Goal: Transaction & Acquisition: Purchase product/service

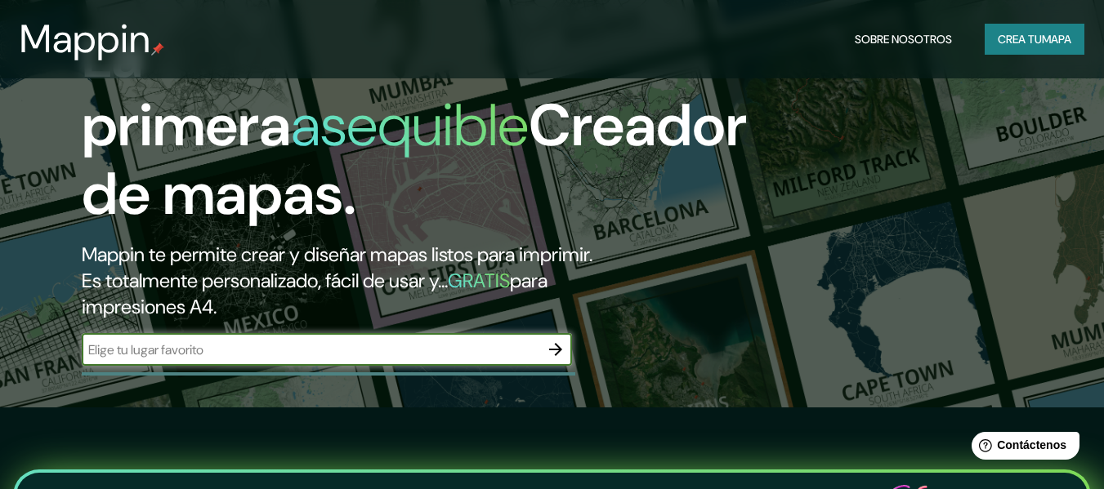
paste input "Edificio Empresarial [PERSON_NAME] de la Colina"
type input "Edificio Empresarial [PERSON_NAME] de la Colina"
click at [566, 348] on button "button" at bounding box center [555, 349] width 33 height 33
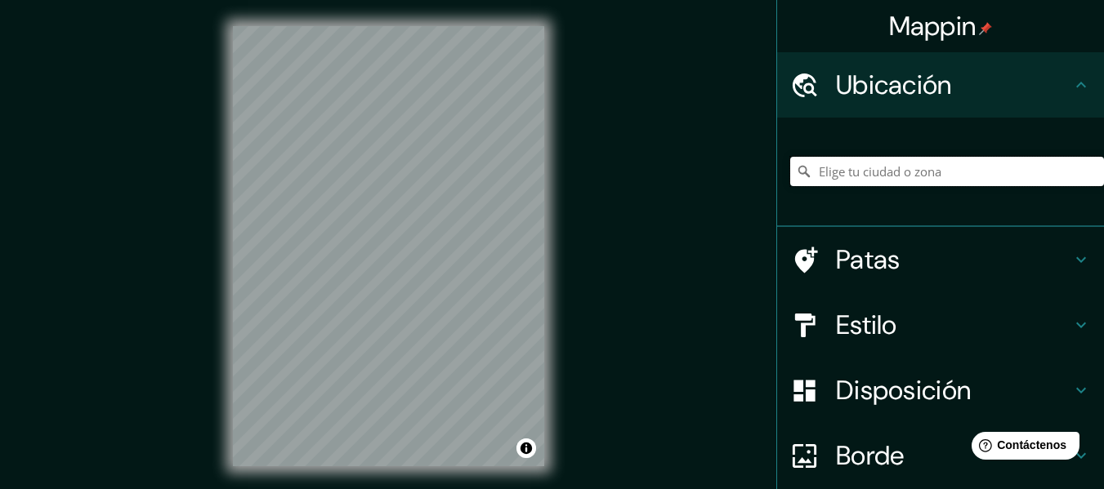
click at [918, 171] on input "Elige tu ciudad o zona" at bounding box center [947, 171] width 314 height 29
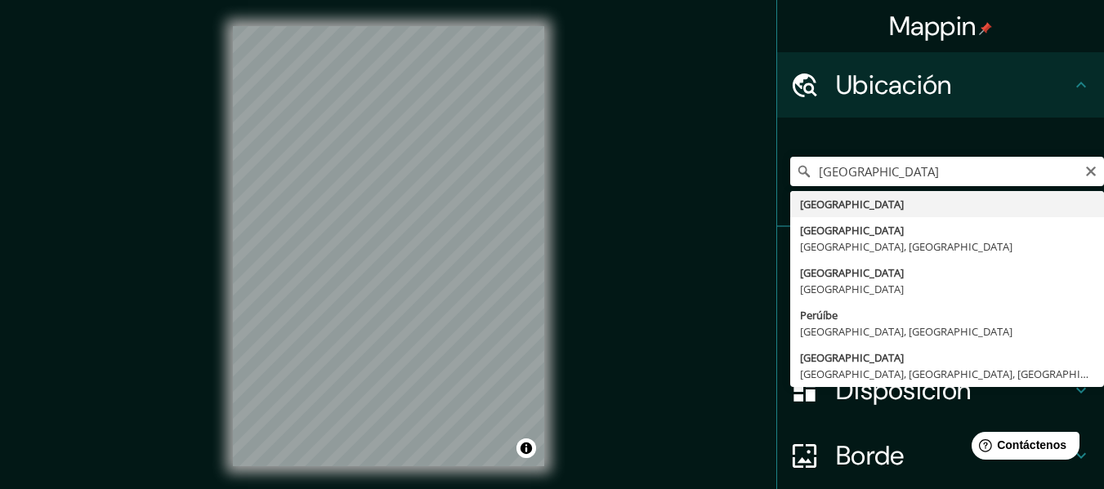
type input "[GEOGRAPHIC_DATA]"
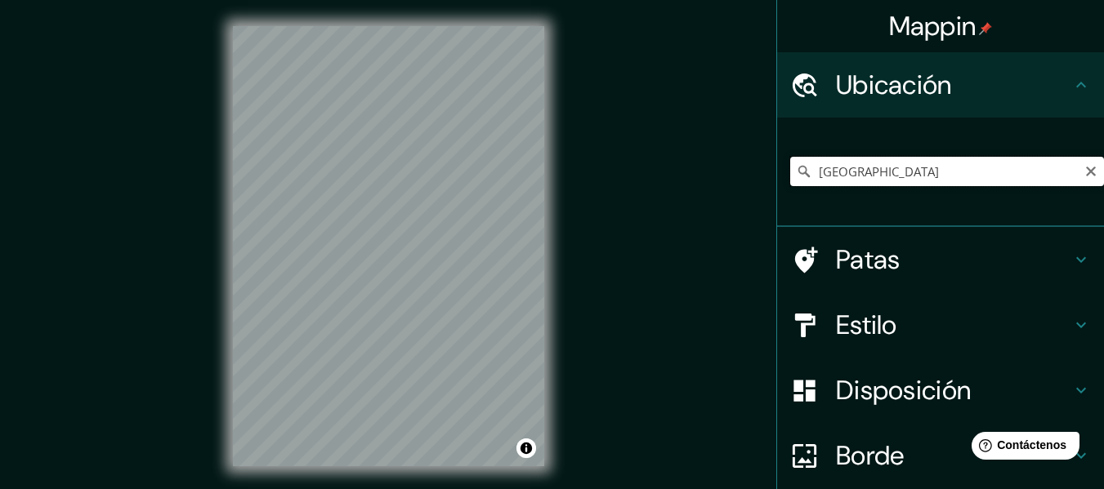
click at [930, 168] on input "[GEOGRAPHIC_DATA]" at bounding box center [947, 171] width 314 height 29
paste input "Edificio Empresarial [PERSON_NAME] de la Colina"
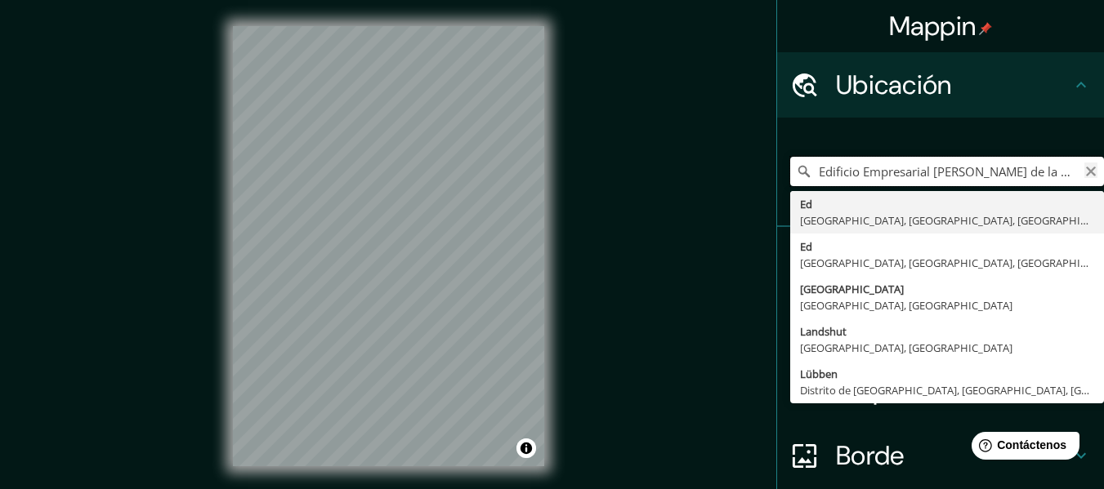
type input "Edificio Empresarial [PERSON_NAME] de la Colina"
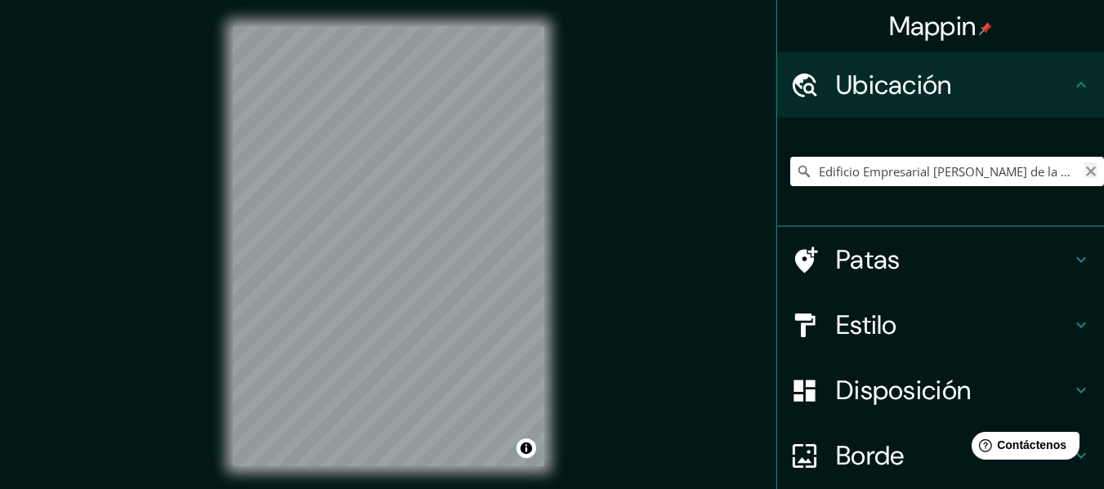
click at [1086, 174] on icon "Claro" at bounding box center [1091, 172] width 10 height 10
click at [836, 263] on font "Patas" at bounding box center [868, 260] width 65 height 34
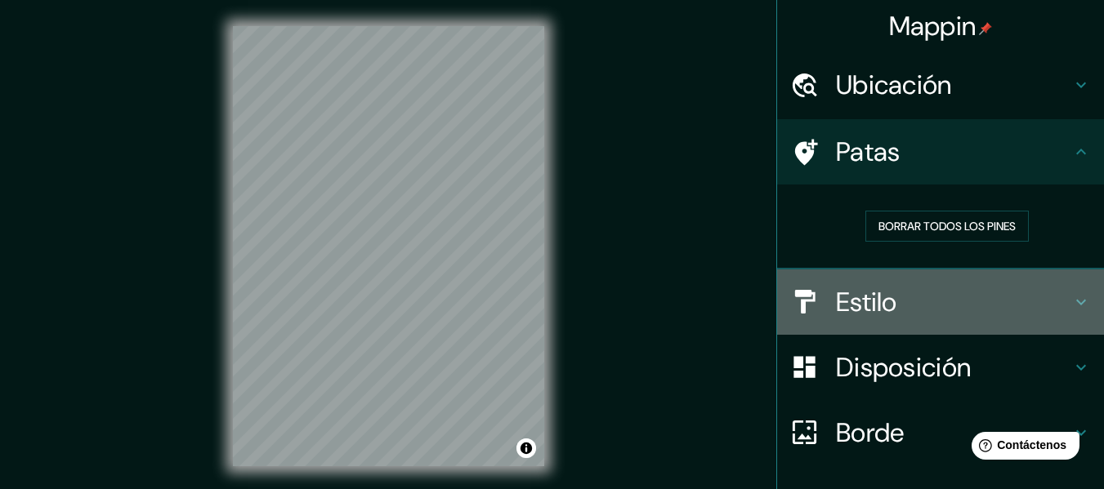
click at [867, 297] on font "Estilo" at bounding box center [866, 302] width 61 height 34
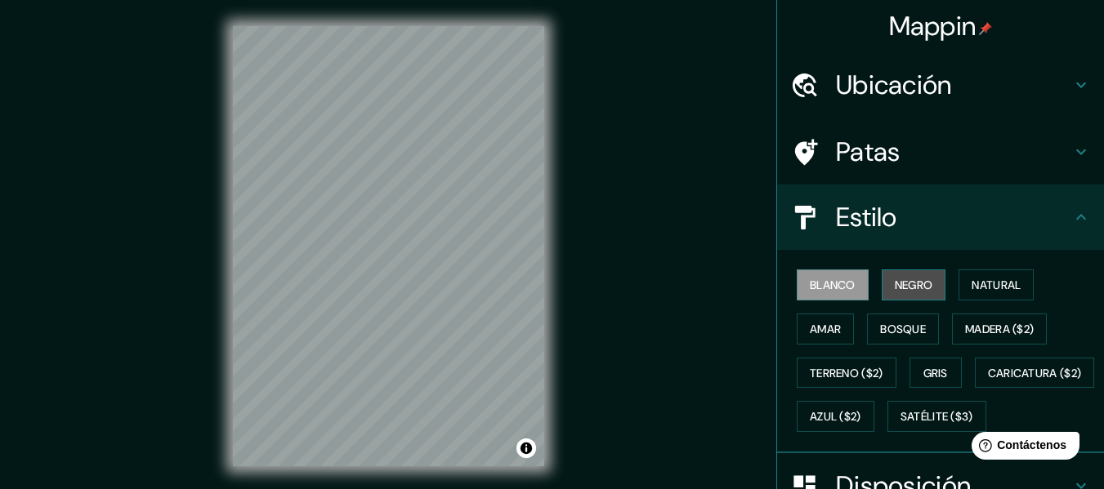
click at [904, 292] on font "Negro" at bounding box center [914, 285] width 38 height 15
click at [817, 290] on font "Blanco" at bounding box center [833, 285] width 46 height 15
click at [1000, 290] on font "Natural" at bounding box center [995, 285] width 49 height 15
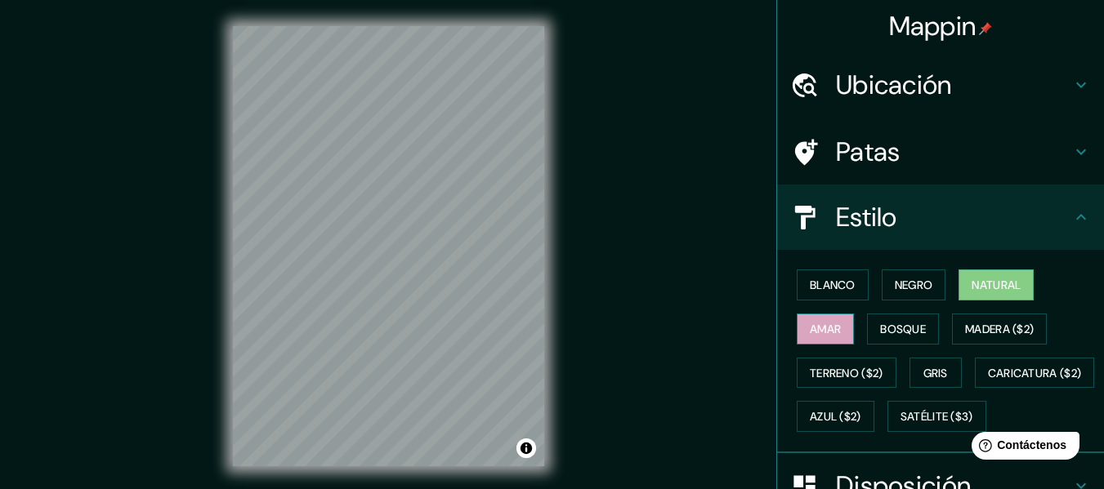
click at [820, 328] on font "Amar" at bounding box center [825, 329] width 31 height 15
click at [810, 327] on font "Amar" at bounding box center [825, 329] width 31 height 15
click at [909, 327] on font "Bosque" at bounding box center [903, 329] width 46 height 15
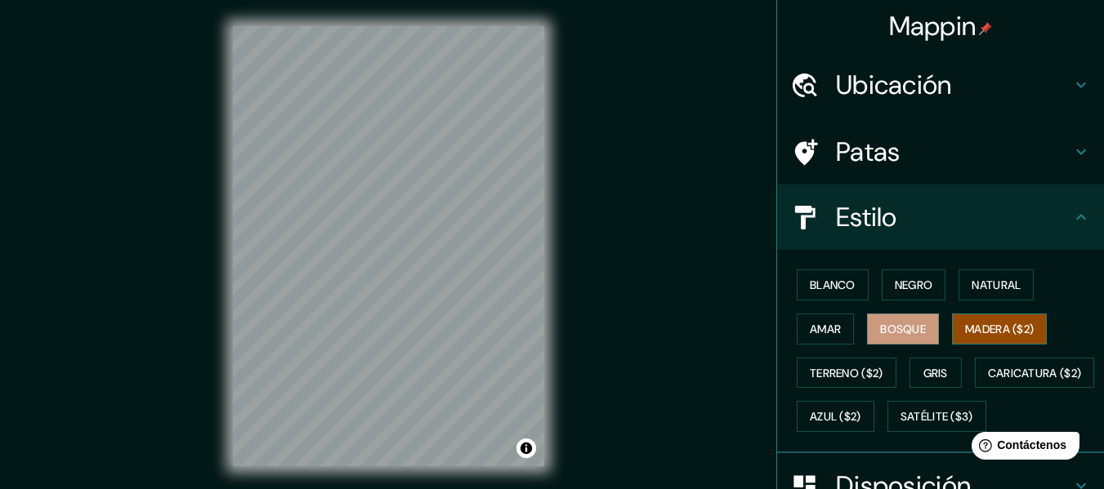
click at [1025, 327] on font "Madera ($2)" at bounding box center [999, 329] width 69 height 15
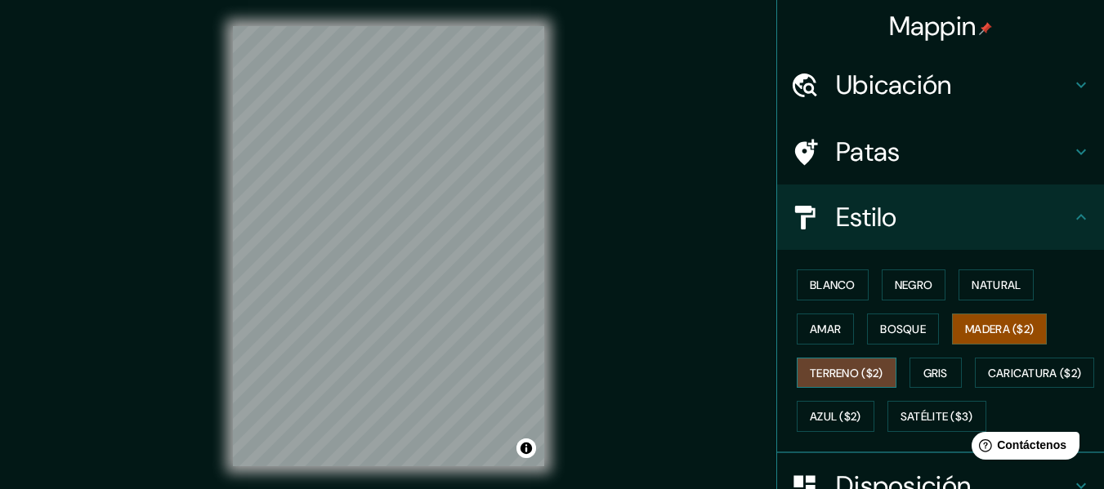
click at [817, 359] on button "Terreno ($2)" at bounding box center [847, 373] width 100 height 31
click at [949, 370] on button "Gris" at bounding box center [935, 373] width 52 height 31
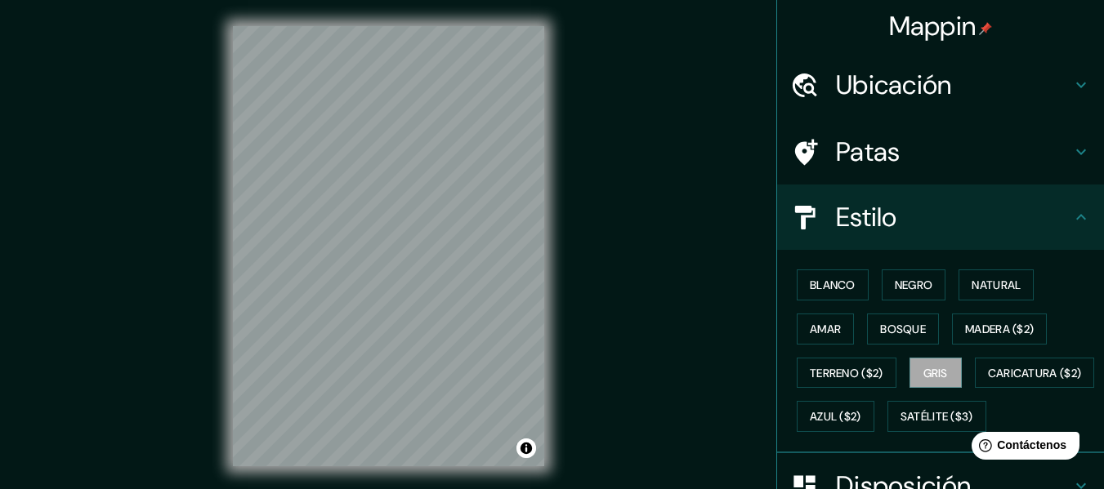
scroll to position [82, 0]
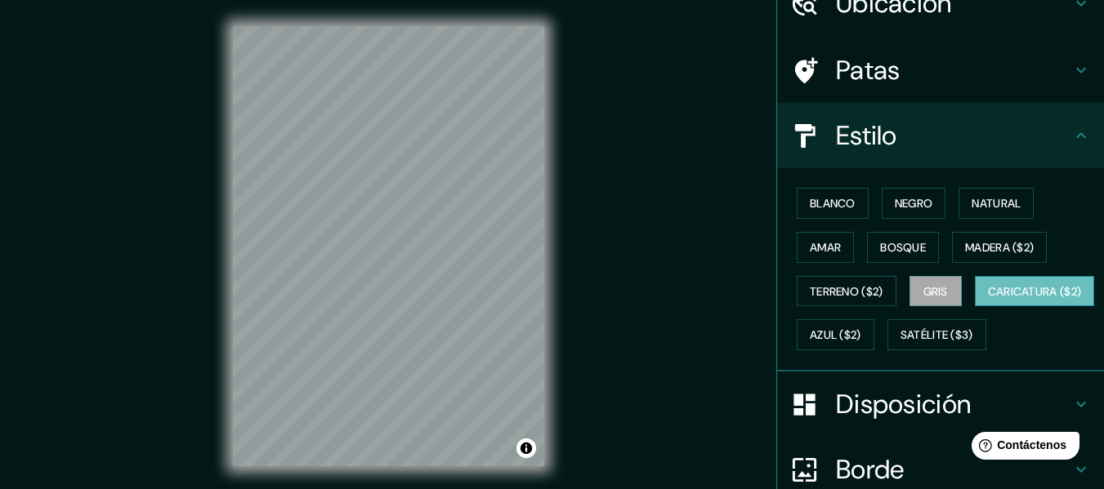
click at [975, 307] on button "Caricatura ($2)" at bounding box center [1035, 291] width 120 height 31
click at [861, 344] on font "Azul ($2)" at bounding box center [835, 334] width 51 height 21
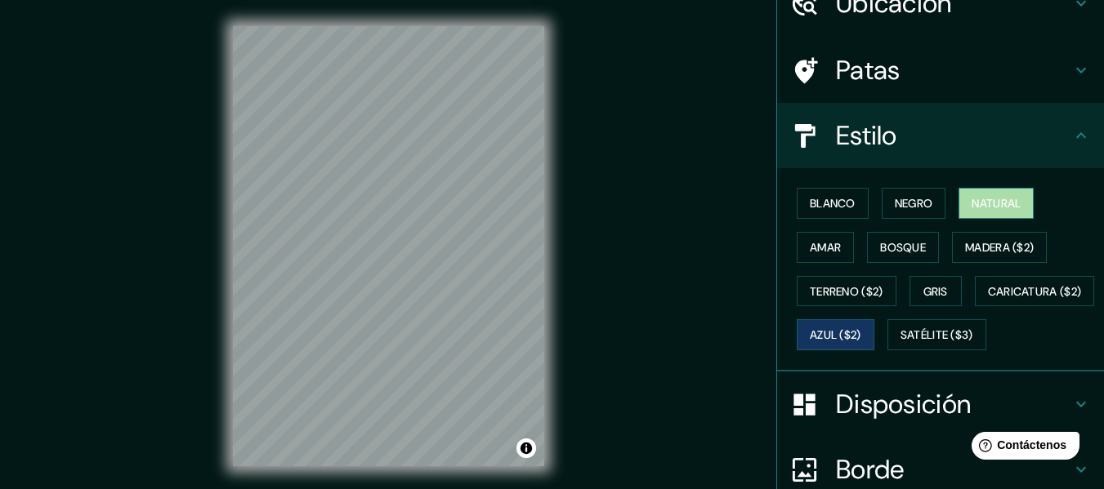
click at [989, 200] on font "Natural" at bounding box center [995, 203] width 49 height 15
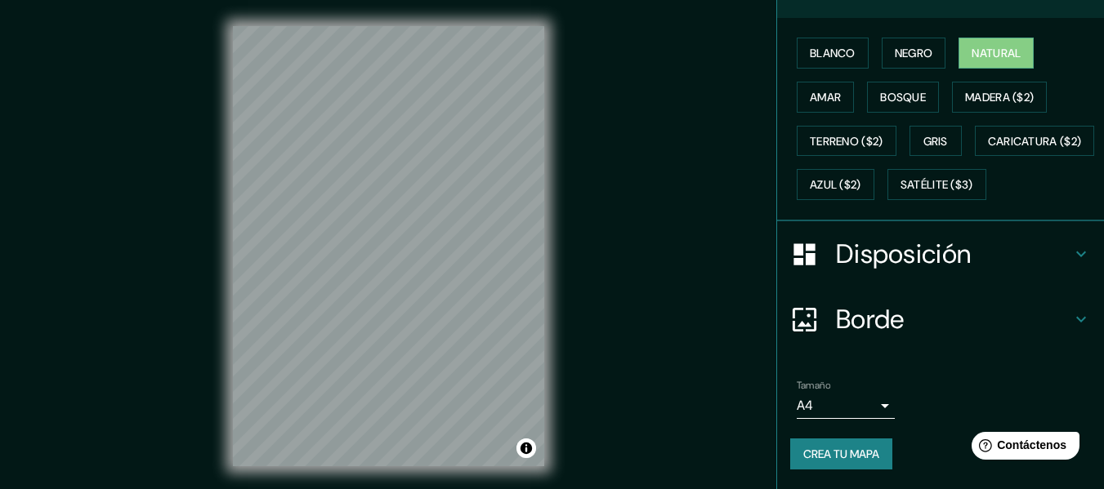
click at [1043, 262] on h4 "Disposición" at bounding box center [953, 254] width 235 height 33
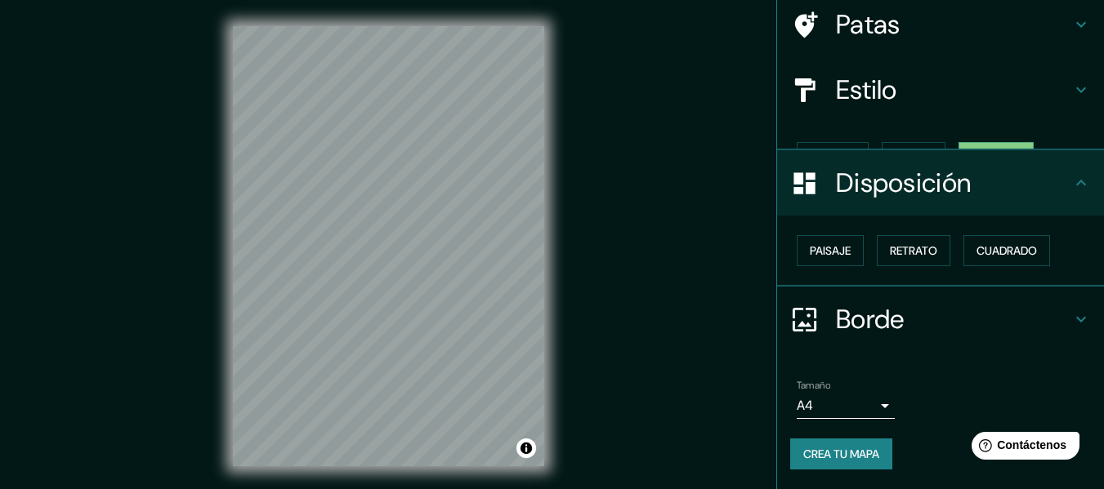
scroll to position [100, 0]
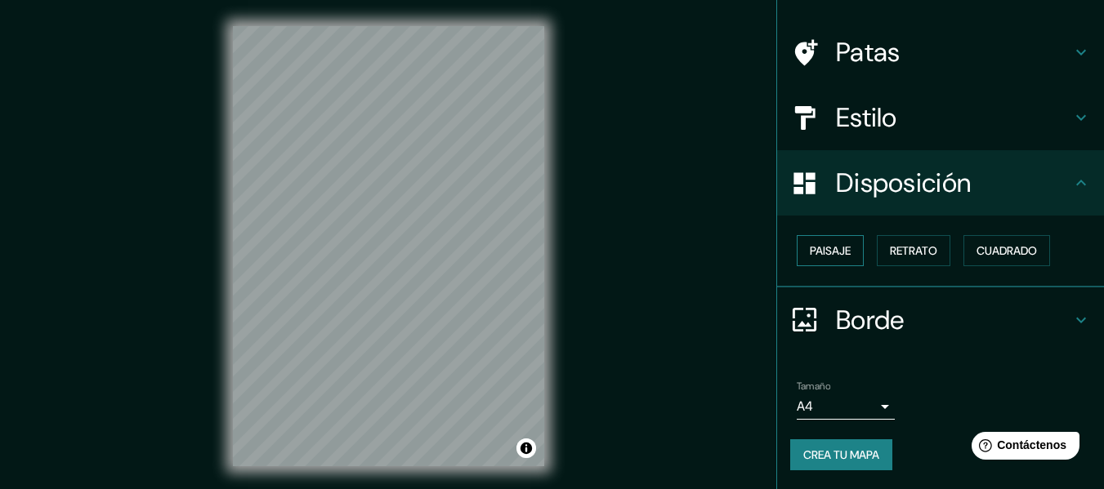
click at [834, 256] on font "Paisaje" at bounding box center [830, 250] width 41 height 15
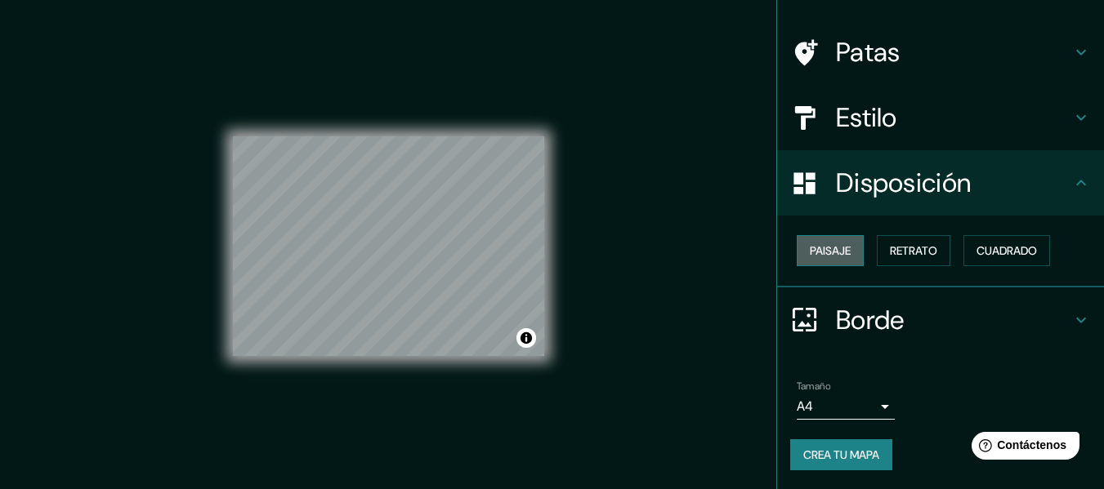
click at [834, 256] on font "Paisaje" at bounding box center [830, 250] width 41 height 15
click at [939, 256] on button "Retrato" at bounding box center [914, 250] width 74 height 31
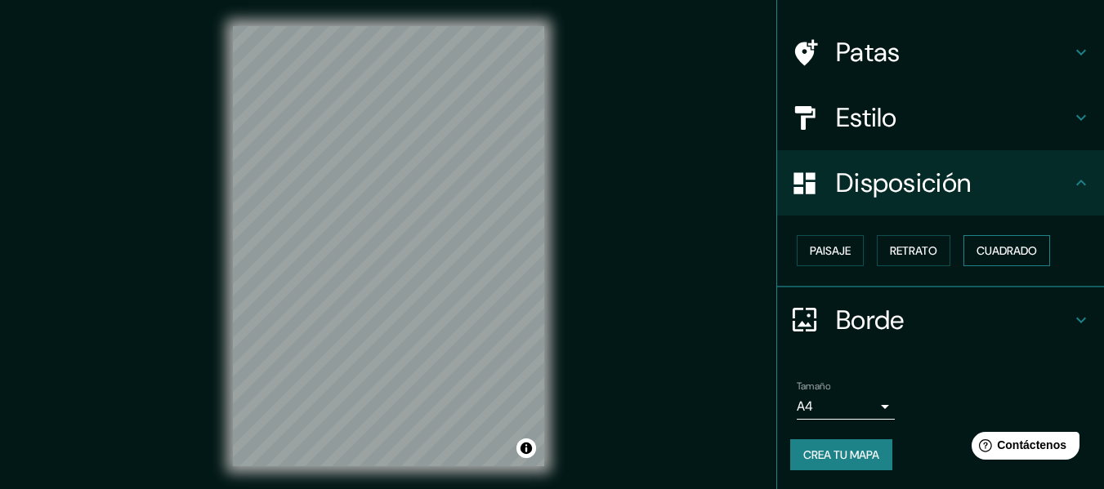
click at [983, 254] on font "Cuadrado" at bounding box center [1006, 250] width 60 height 15
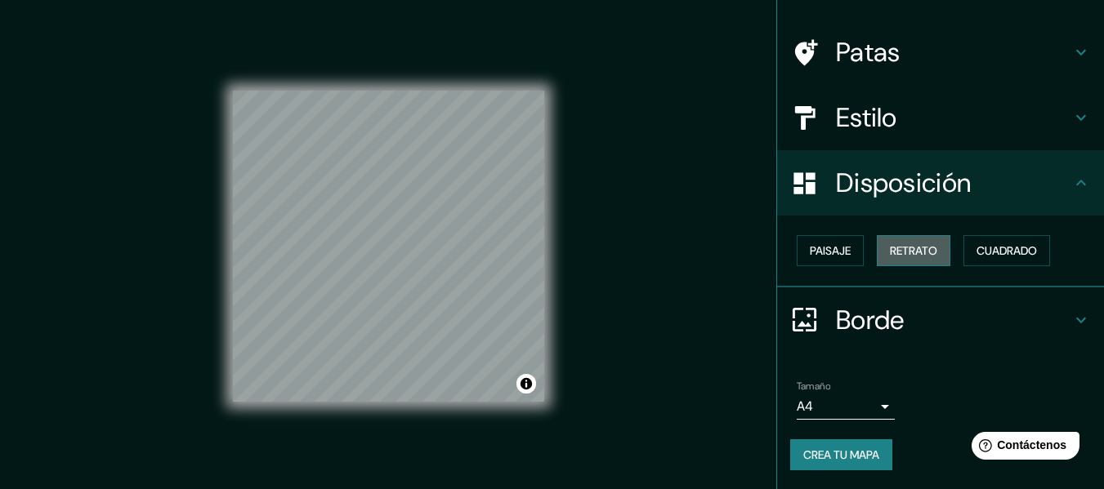
click at [900, 250] on font "Retrato" at bounding box center [913, 250] width 47 height 15
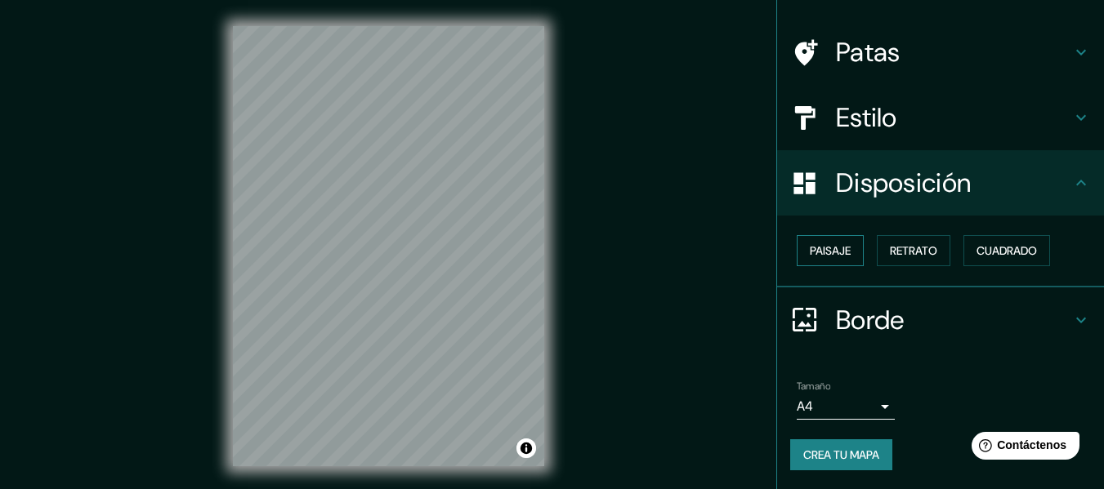
click at [835, 250] on font "Paisaje" at bounding box center [830, 250] width 41 height 15
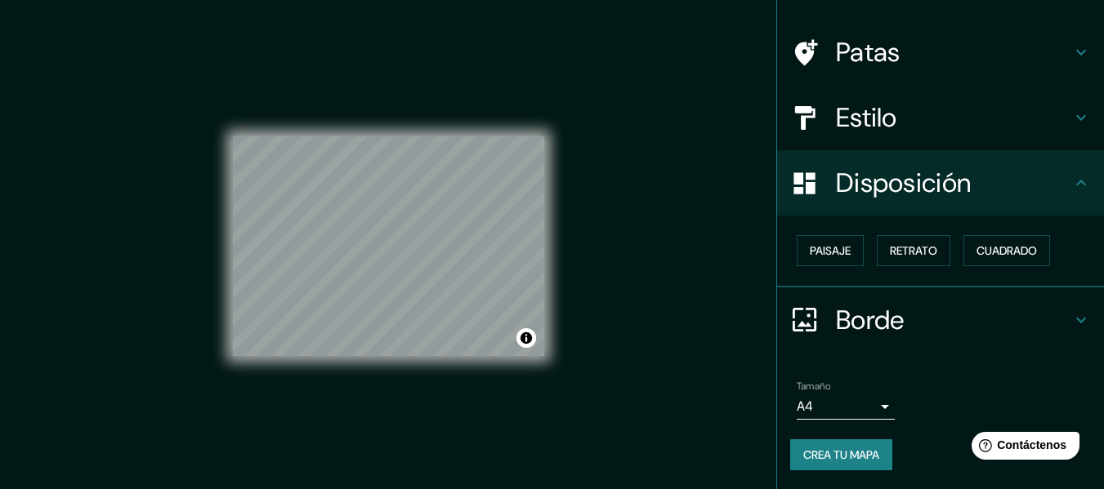
scroll to position [29, 0]
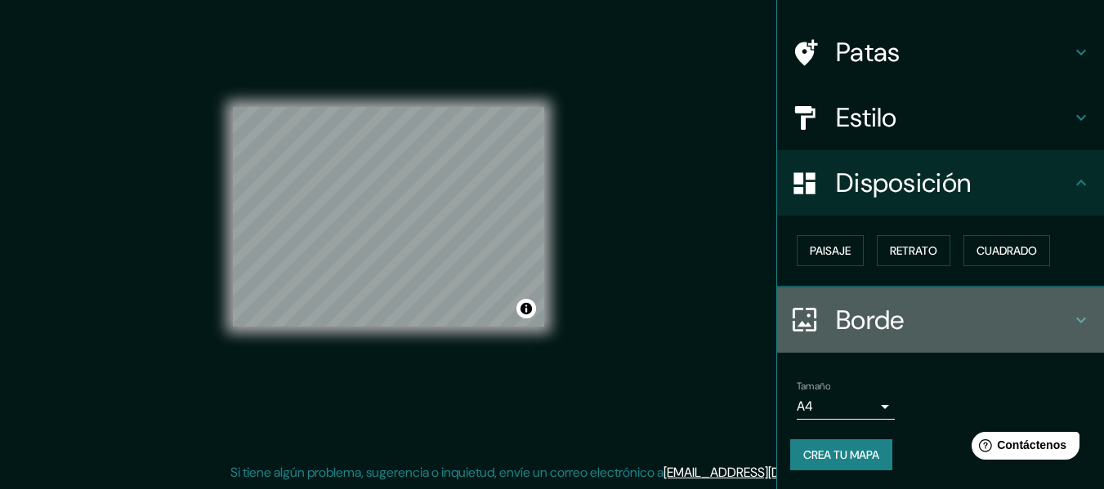
click at [907, 329] on h4 "Borde" at bounding box center [953, 320] width 235 height 33
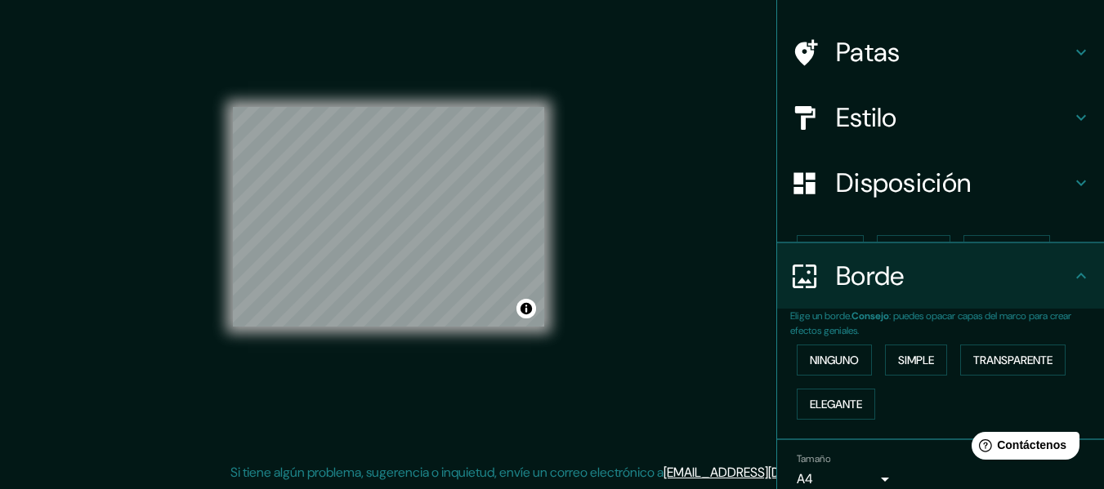
scroll to position [145, 0]
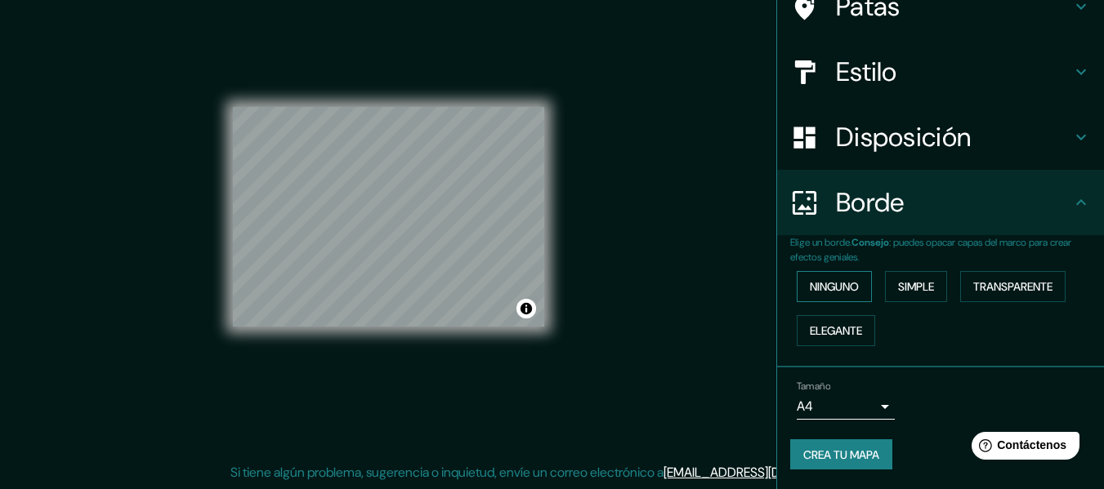
click at [847, 279] on font "Ninguno" at bounding box center [834, 286] width 49 height 15
click at [921, 283] on font "Simple" at bounding box center [916, 286] width 36 height 15
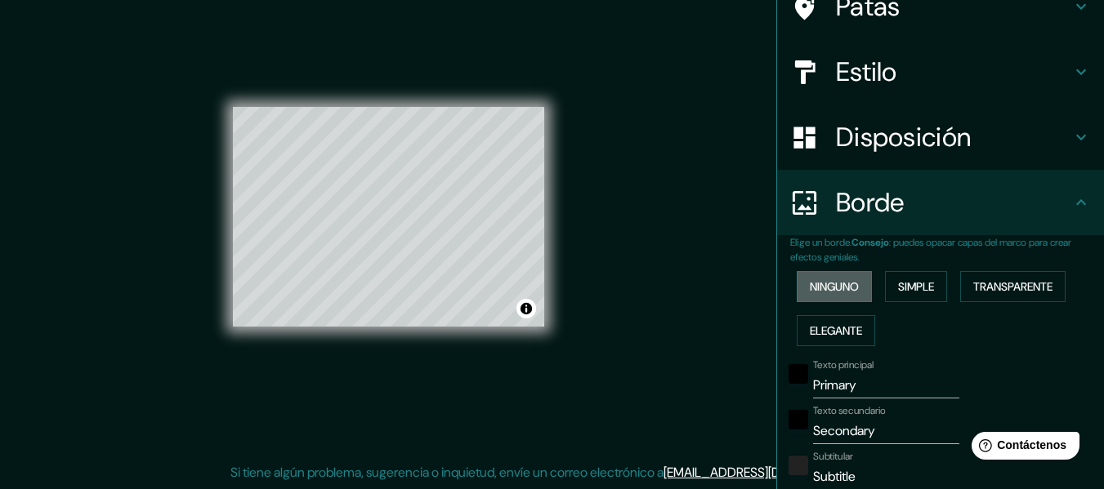
click at [851, 283] on button "Ninguno" at bounding box center [834, 286] width 75 height 31
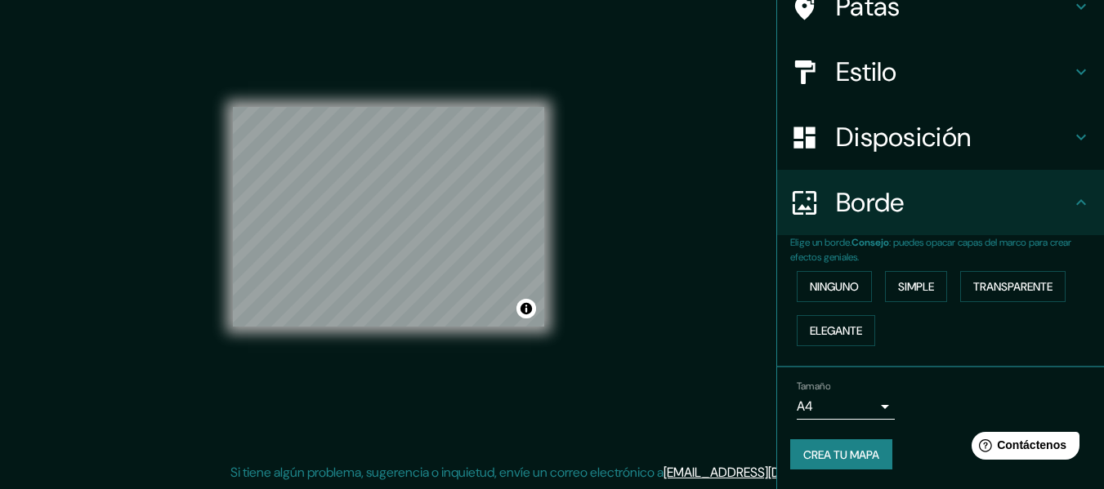
scroll to position [0, 0]
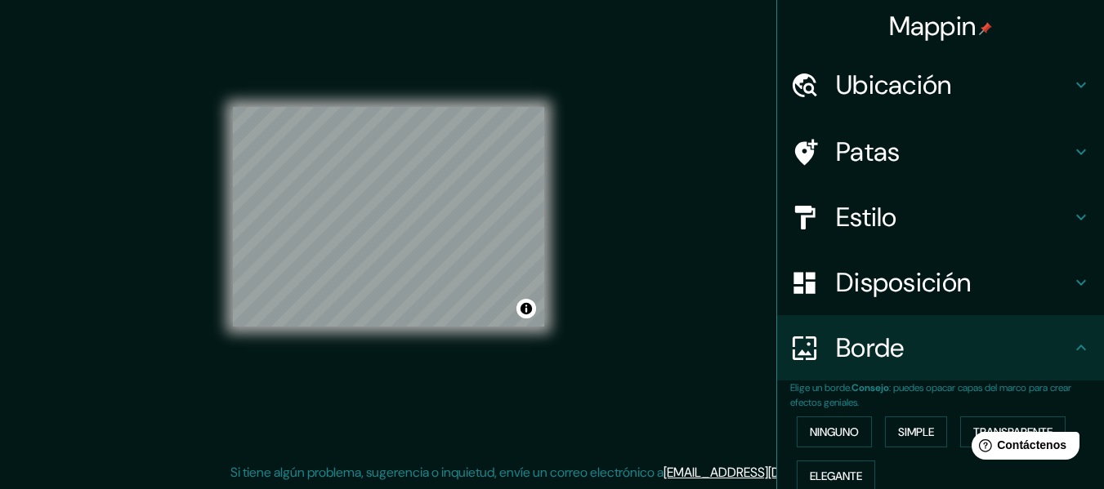
click at [993, 92] on h4 "Ubicación" at bounding box center [953, 85] width 235 height 33
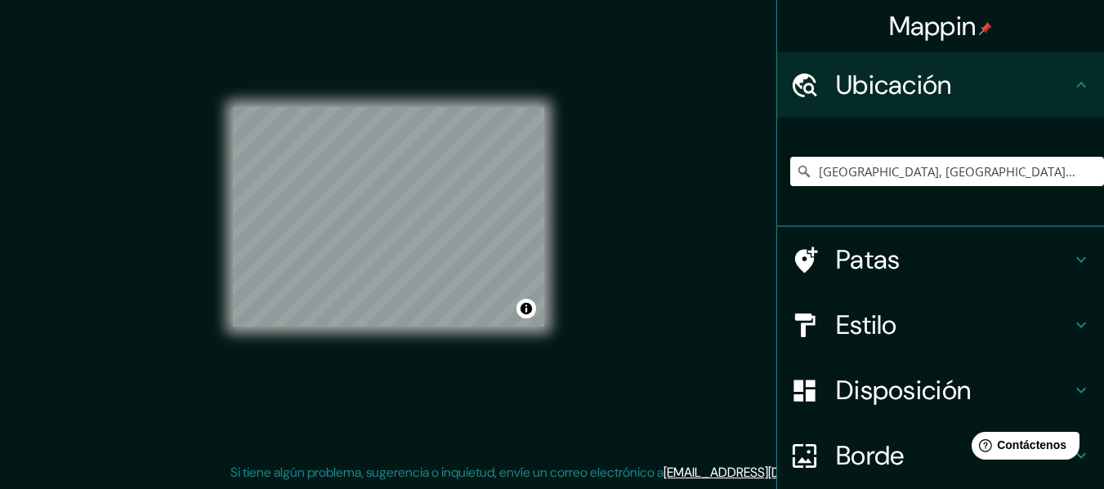
click at [1029, 87] on h4 "Ubicación" at bounding box center [953, 85] width 235 height 33
click at [1002, 261] on h4 "Patas" at bounding box center [953, 259] width 235 height 33
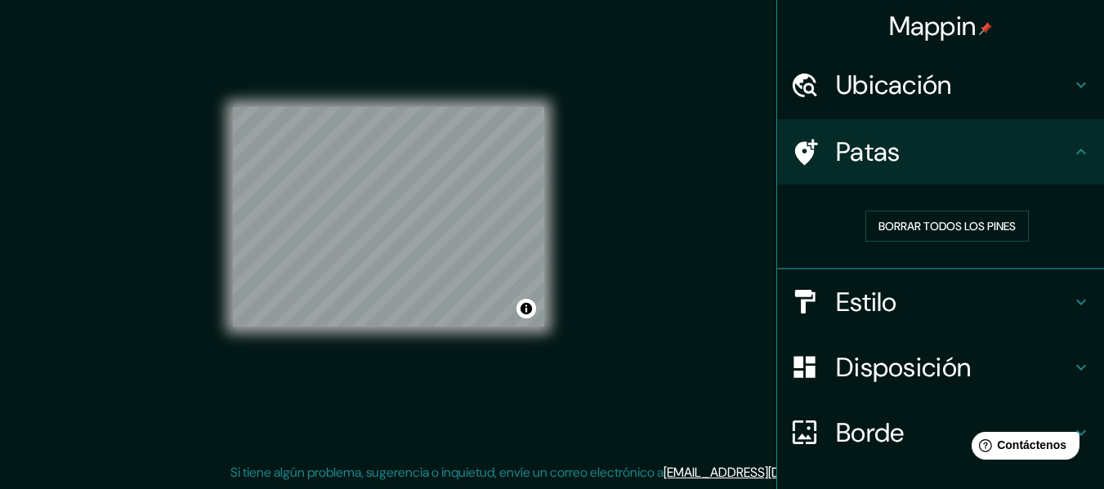
click at [1020, 107] on div "Ubicación" at bounding box center [940, 84] width 327 height 65
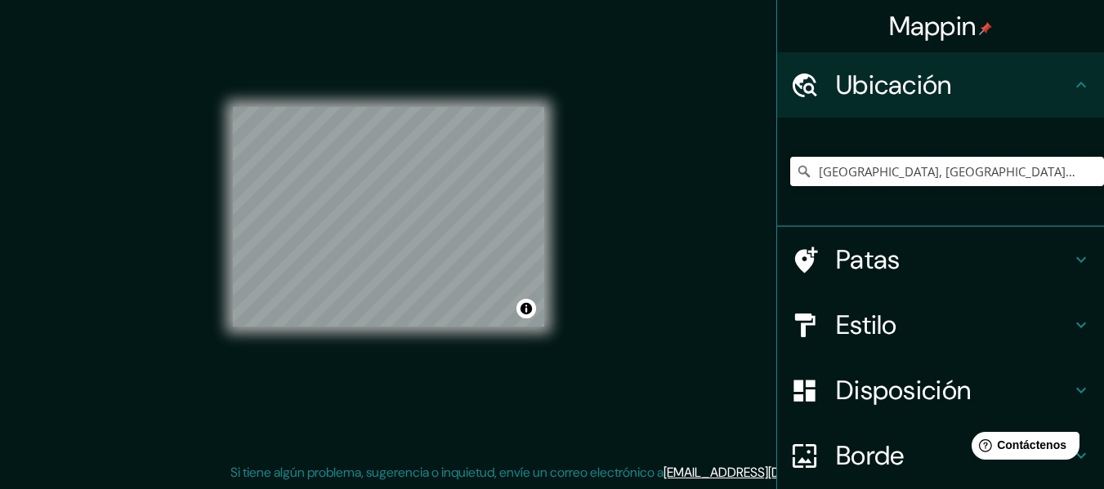
click at [989, 163] on input "[GEOGRAPHIC_DATA], [GEOGRAPHIC_DATA], [GEOGRAPHIC_DATA]" at bounding box center [947, 171] width 314 height 29
drag, startPoint x: 1008, startPoint y: 176, endPoint x: 807, endPoint y: 177, distance: 201.0
click at [811, 177] on input "[GEOGRAPHIC_DATA], [GEOGRAPHIC_DATA], [GEOGRAPHIC_DATA]" at bounding box center [947, 171] width 314 height 29
type input "L"
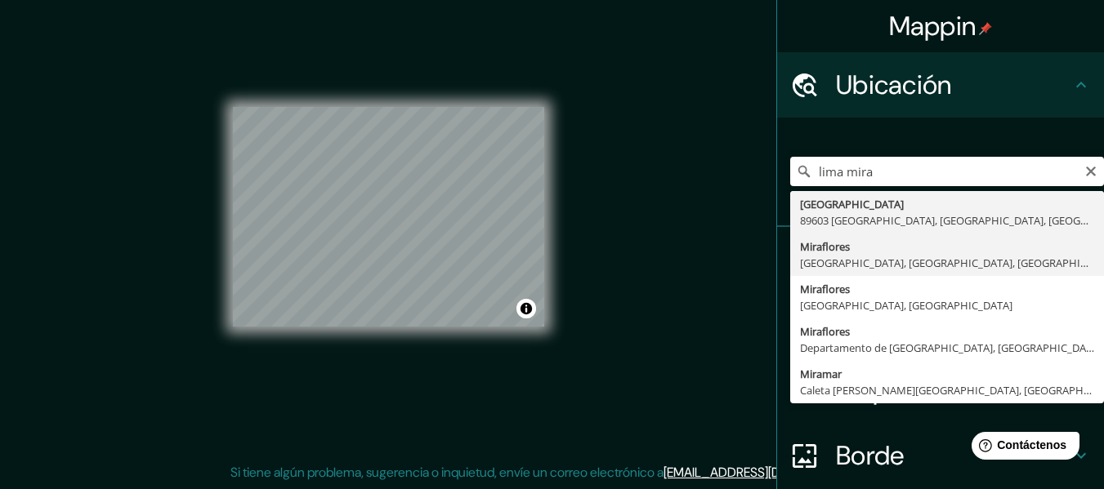
type input "[GEOGRAPHIC_DATA], [GEOGRAPHIC_DATA], [GEOGRAPHIC_DATA], [GEOGRAPHIC_DATA]"
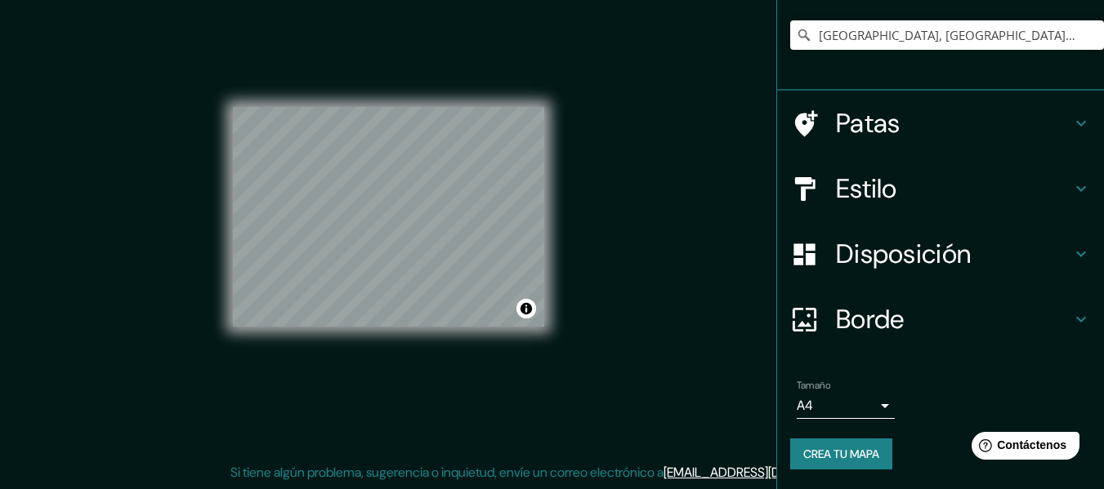
click at [927, 315] on h4 "Borde" at bounding box center [953, 319] width 235 height 33
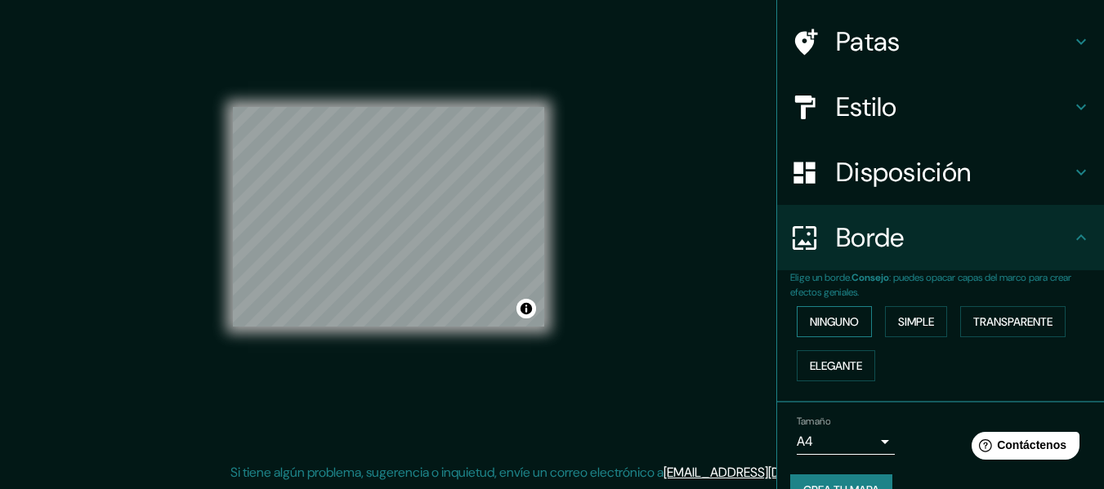
click at [857, 319] on button "Ninguno" at bounding box center [834, 321] width 75 height 31
click at [952, 164] on font "Disposición" at bounding box center [903, 172] width 135 height 34
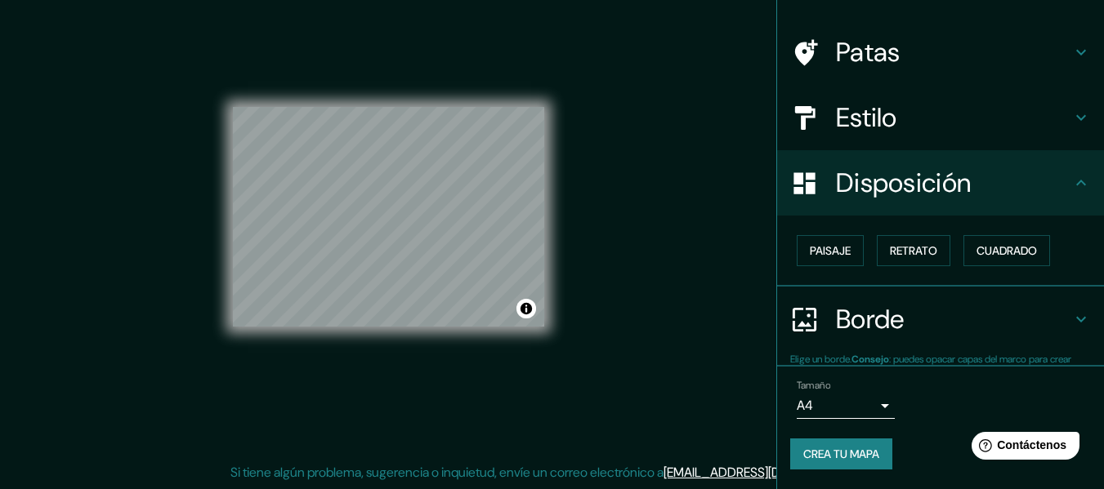
scroll to position [100, 0]
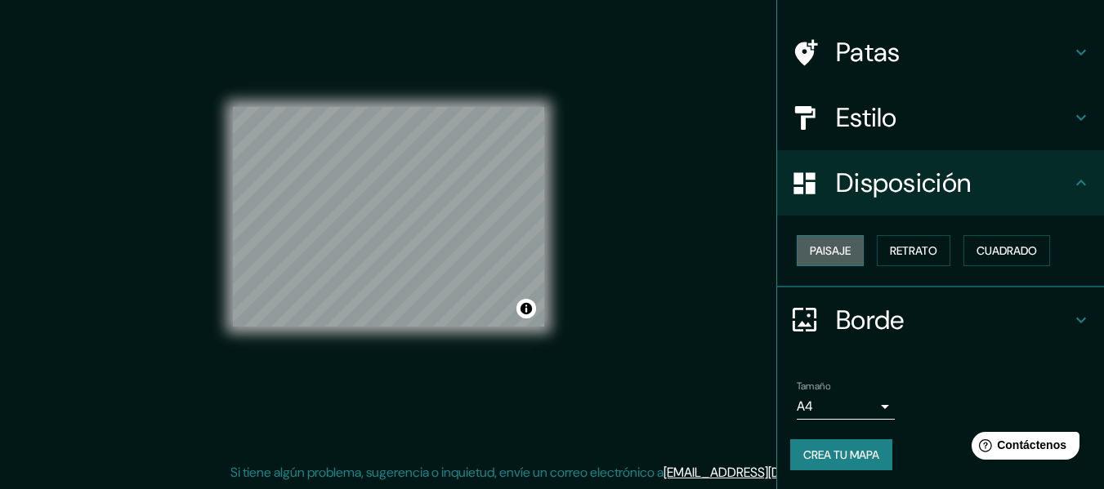
click at [828, 257] on font "Paisaje" at bounding box center [830, 250] width 41 height 15
click at [838, 315] on font "Borde" at bounding box center [870, 320] width 69 height 34
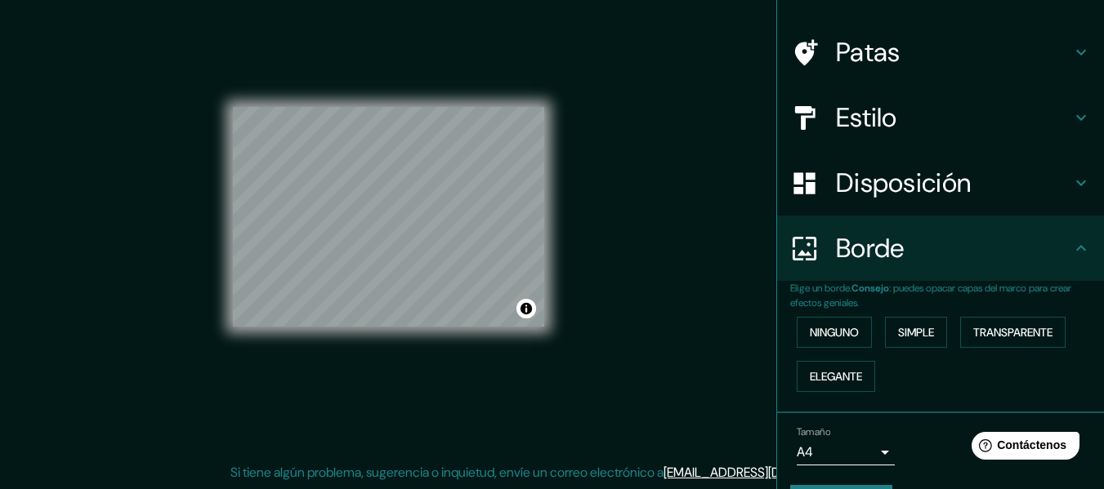
scroll to position [145, 0]
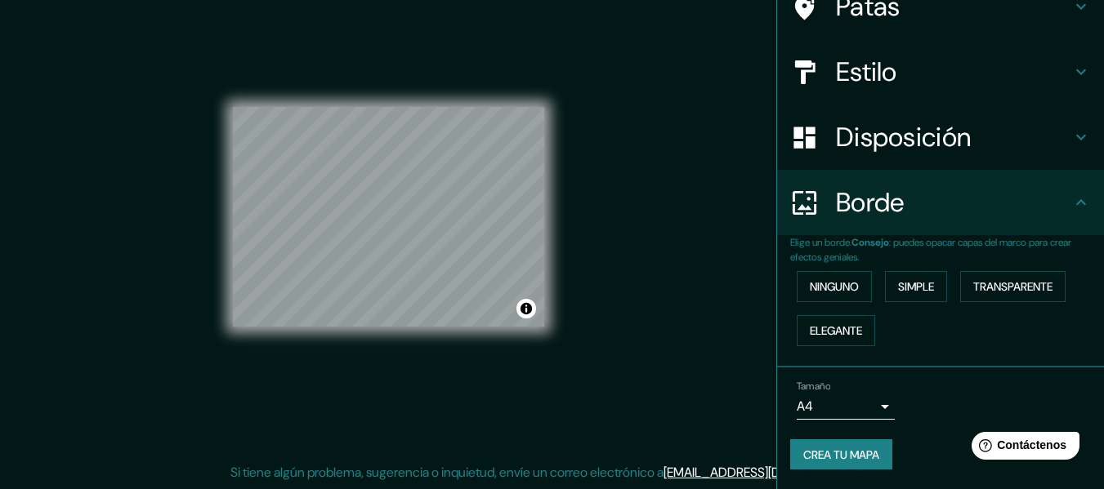
click at [928, 266] on div "Ninguno Simple Transparente Elegante" at bounding box center [947, 309] width 314 height 88
click at [913, 287] on font "Simple" at bounding box center [916, 286] width 36 height 15
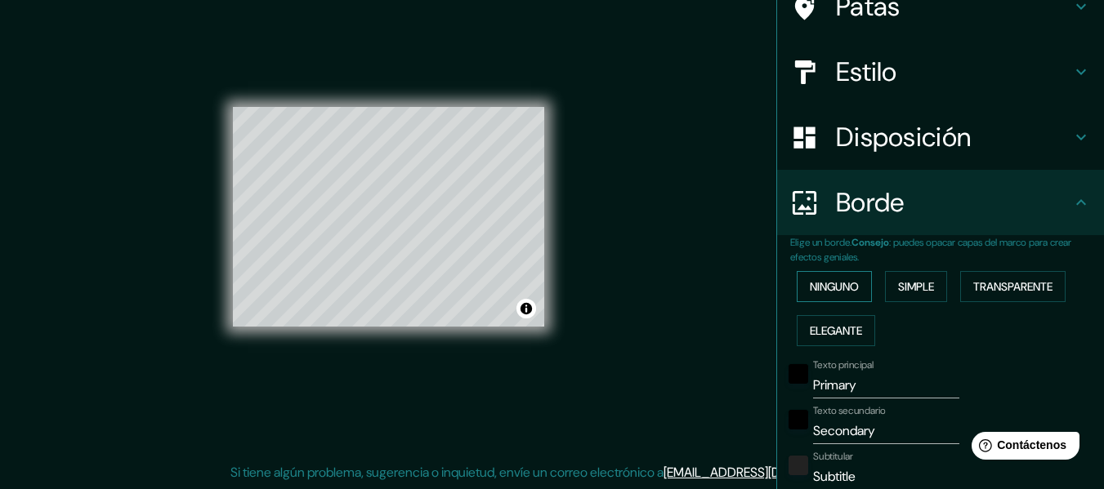
click at [827, 287] on font "Ninguno" at bounding box center [834, 286] width 49 height 15
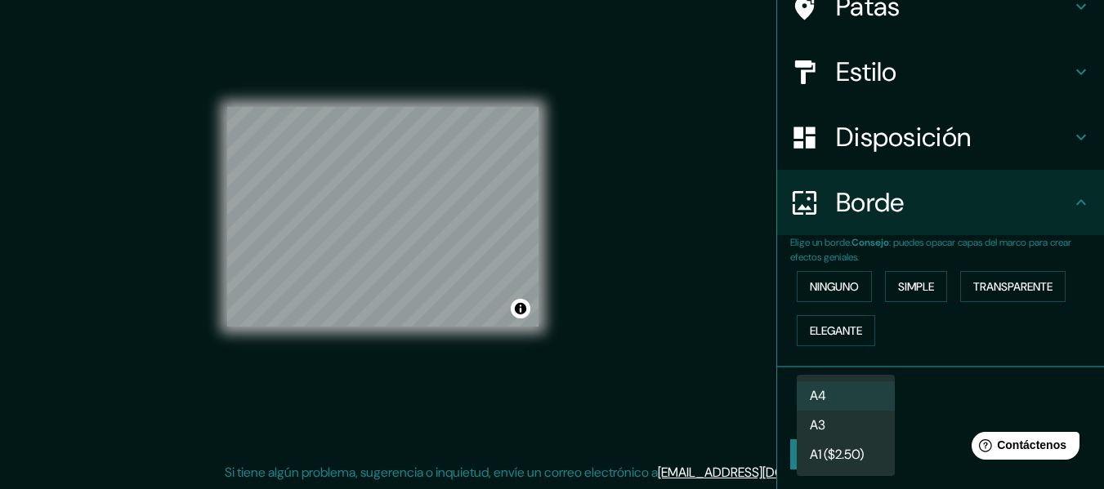
click at [868, 413] on body "Mappin Ubicación [GEOGRAPHIC_DATA], [GEOGRAPHIC_DATA], [GEOGRAPHIC_DATA], [GEOG…" at bounding box center [552, 215] width 1104 height 489
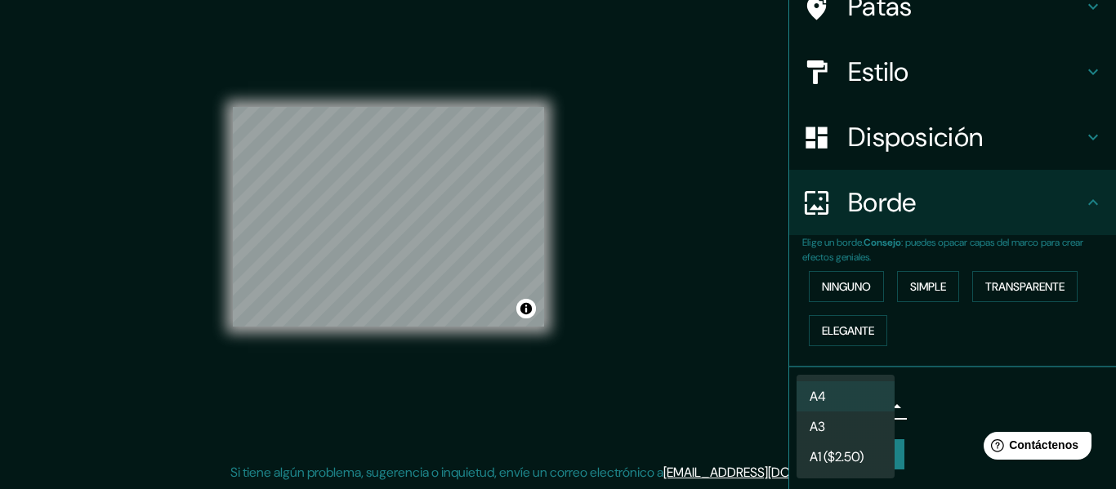
click at [855, 428] on li "A3" at bounding box center [846, 427] width 98 height 30
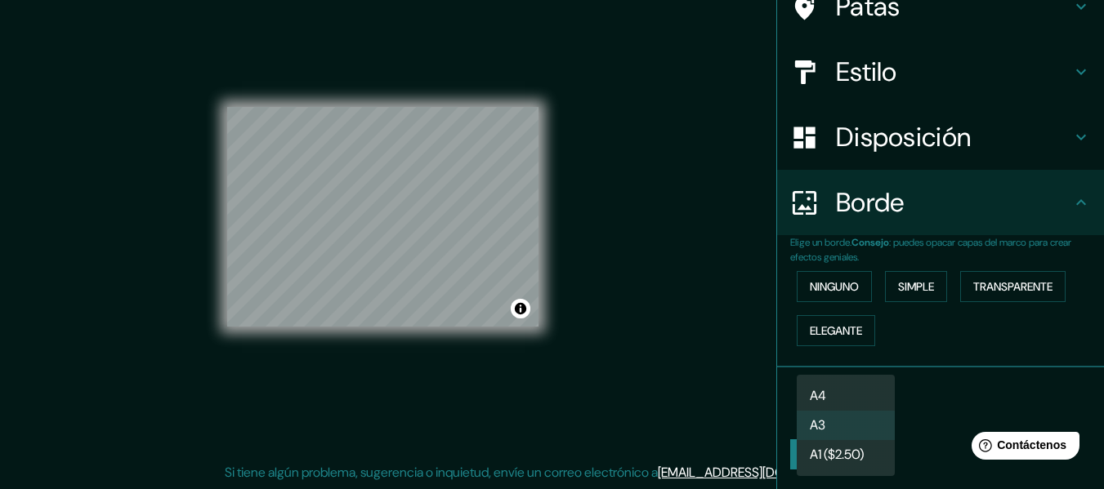
click at [865, 414] on body "Mappin Ubicación [GEOGRAPHIC_DATA], [GEOGRAPHIC_DATA], [GEOGRAPHIC_DATA], [GEOG…" at bounding box center [552, 215] width 1104 height 489
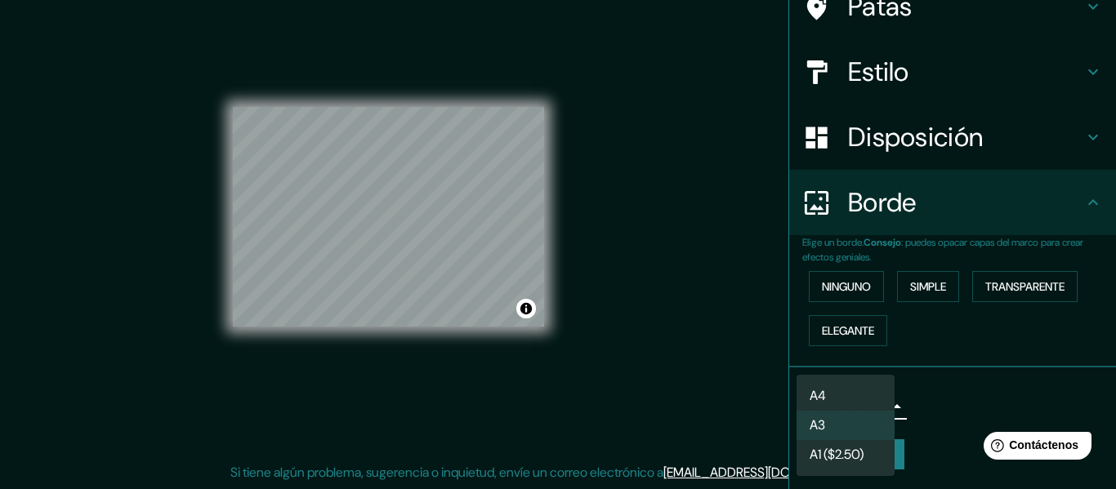
click at [855, 395] on li "A4" at bounding box center [846, 396] width 98 height 29
type input "single"
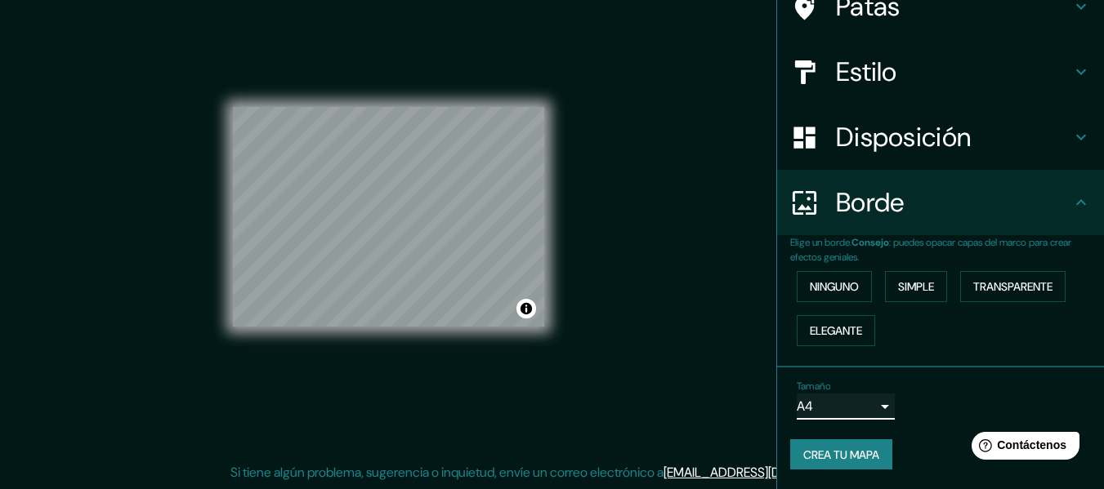
scroll to position [0, 0]
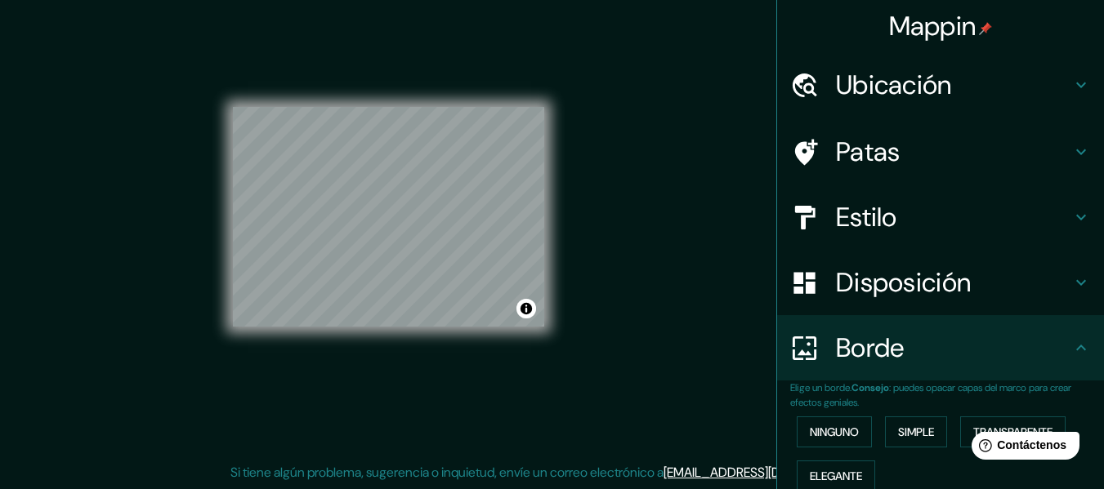
click at [882, 148] on font "Patas" at bounding box center [868, 152] width 65 height 34
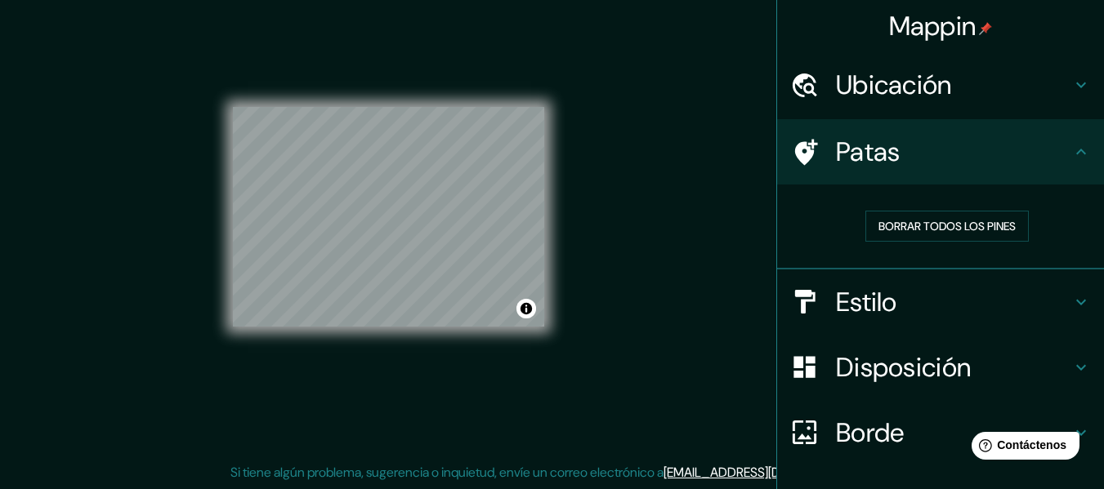
click at [932, 154] on h4 "Patas" at bounding box center [953, 152] width 235 height 33
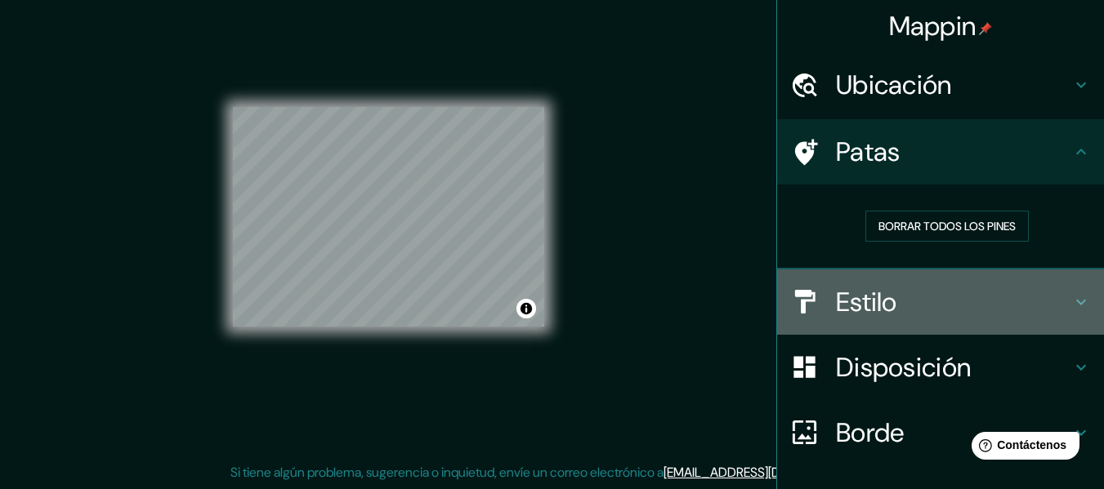
click at [917, 298] on h4 "Estilo" at bounding box center [953, 302] width 235 height 33
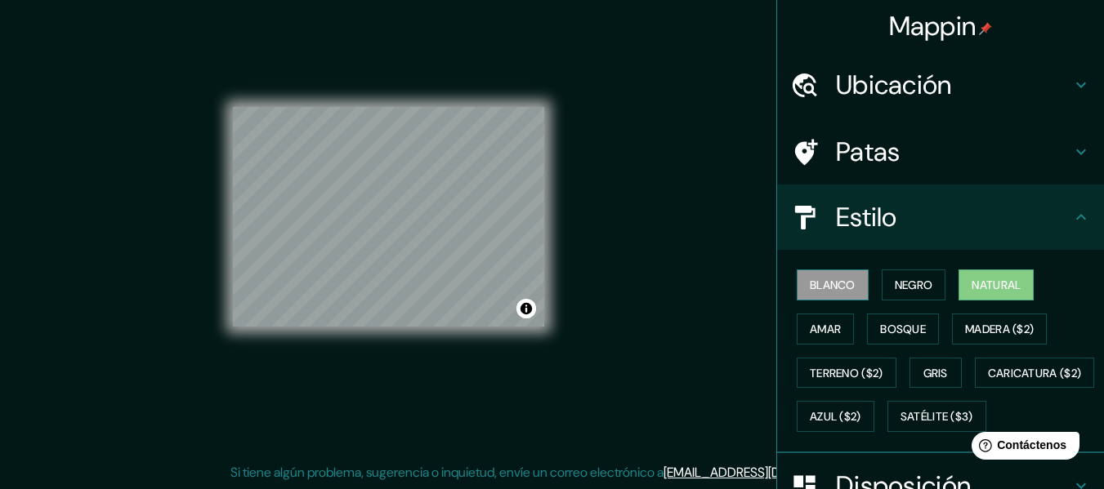
click at [820, 282] on font "Blanco" at bounding box center [833, 285] width 46 height 15
click at [882, 279] on button "Negro" at bounding box center [914, 285] width 65 height 31
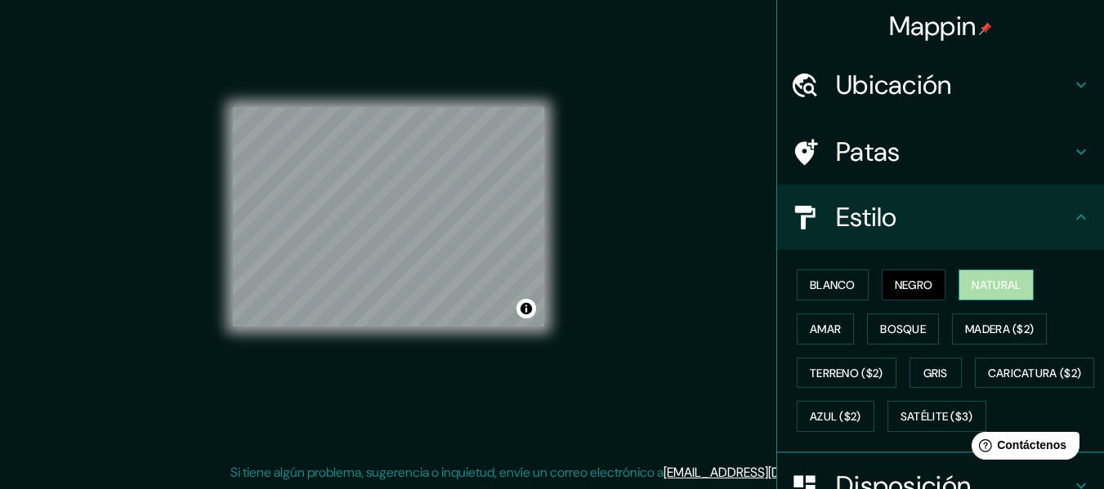
click at [975, 288] on font "Natural" at bounding box center [995, 285] width 49 height 15
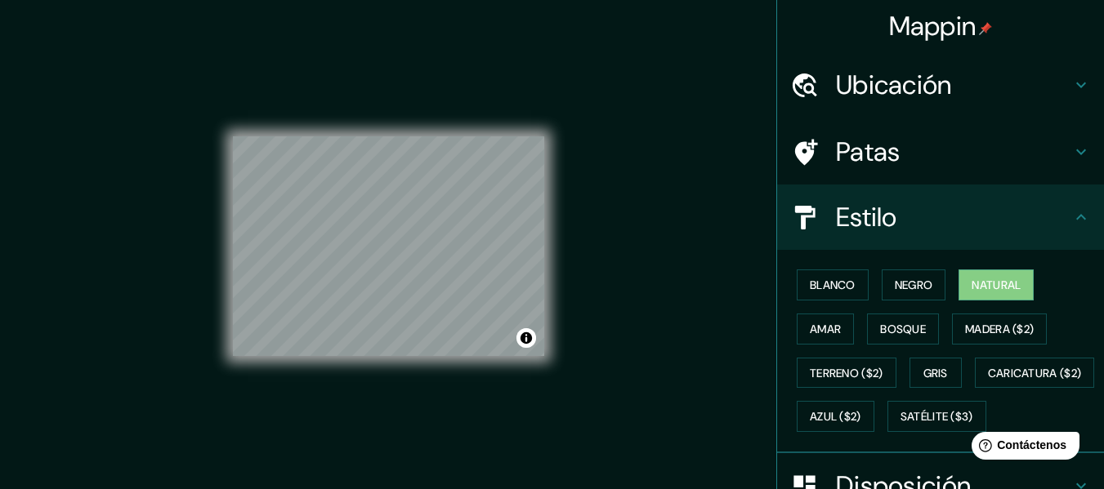
click at [951, 143] on h4 "Patas" at bounding box center [953, 152] width 235 height 33
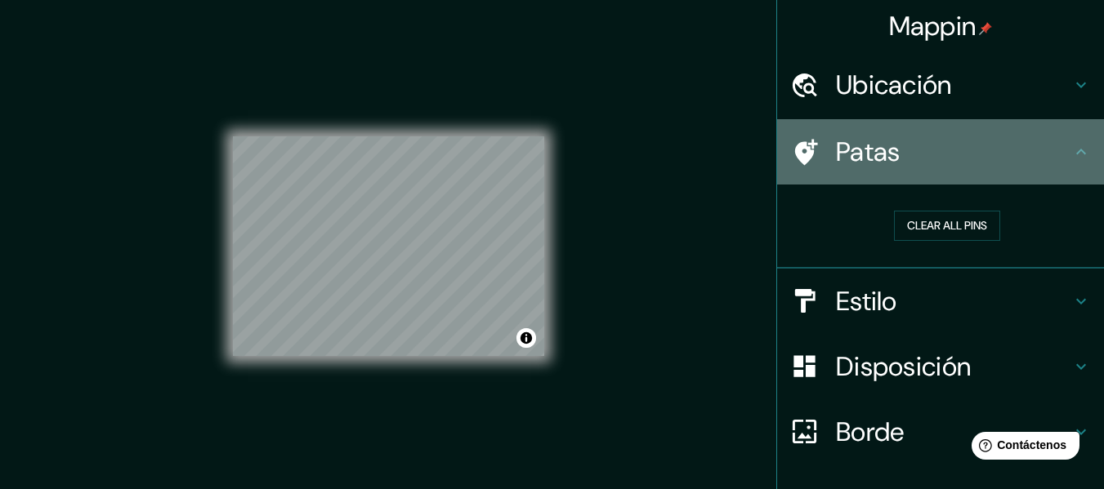
click at [974, 145] on h4 "Patas" at bounding box center [953, 152] width 235 height 33
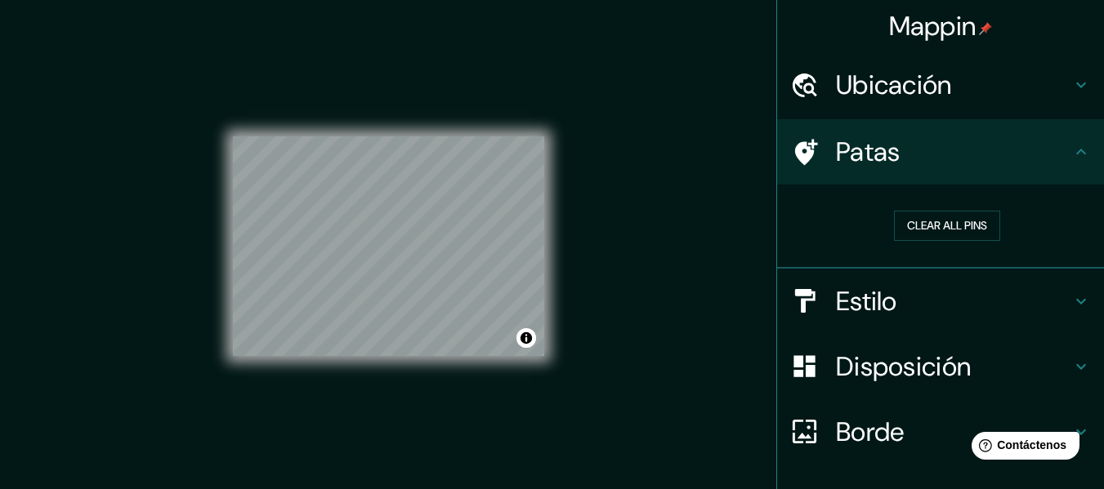
click at [1033, 66] on div "Ubicación" at bounding box center [940, 84] width 327 height 65
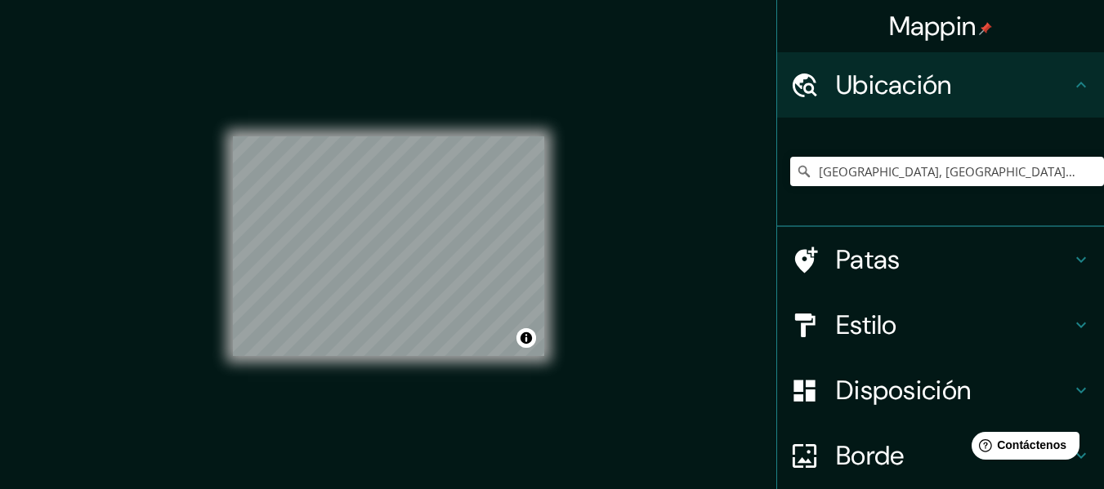
drag, startPoint x: 1053, startPoint y: 72, endPoint x: 942, endPoint y: 109, distance: 117.3
click at [1053, 73] on h4 "Ubicación" at bounding box center [953, 85] width 235 height 33
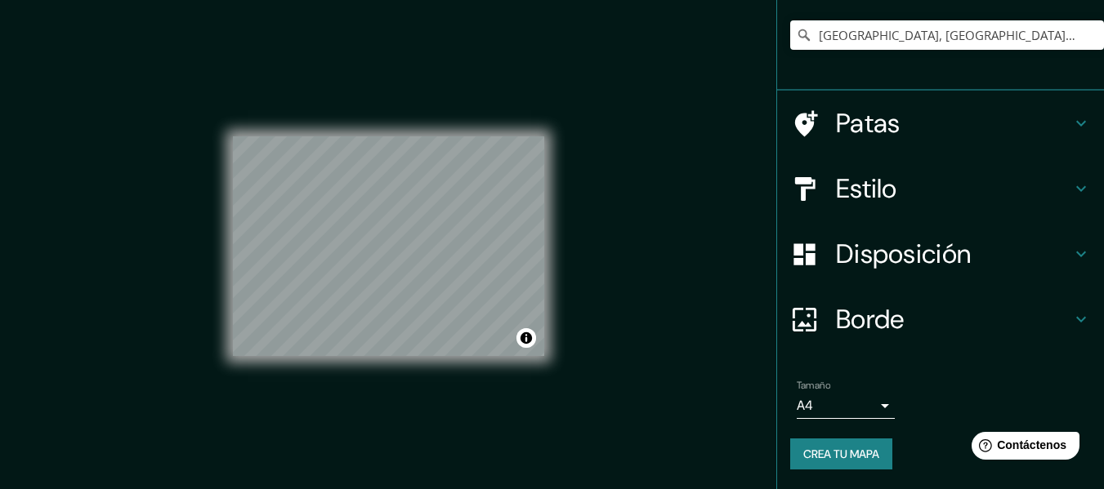
scroll to position [29, 0]
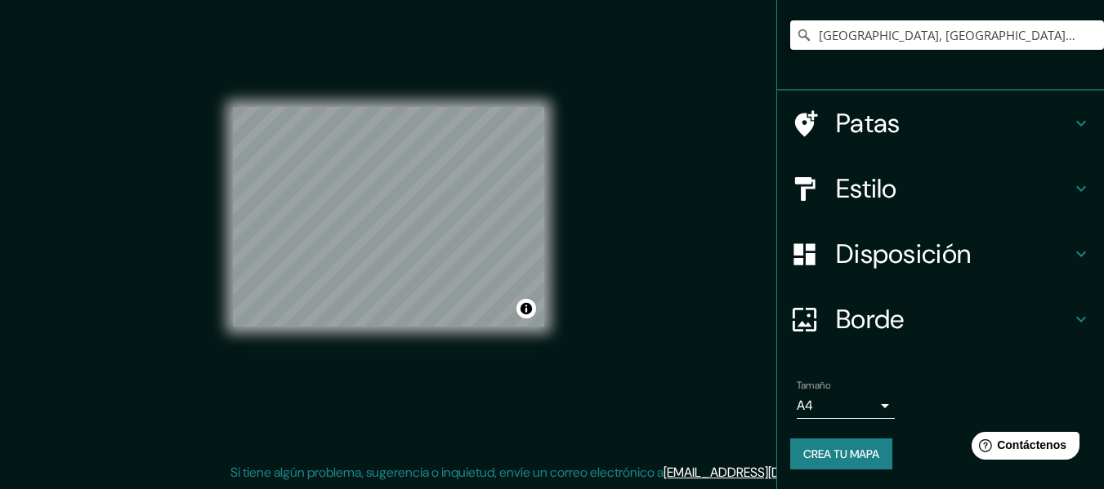
click at [869, 453] on font "Crea tu mapa" at bounding box center [841, 454] width 76 height 15
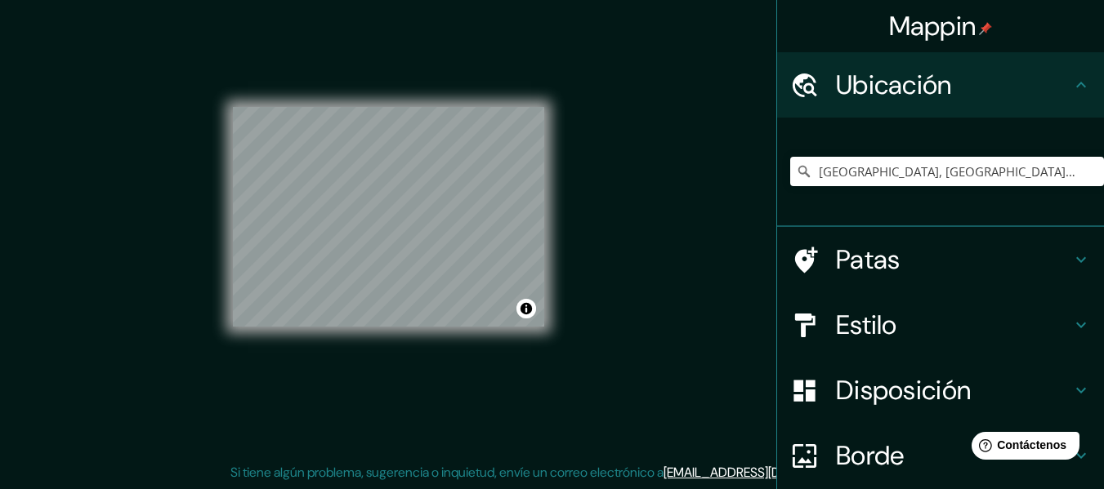
scroll to position [136, 0]
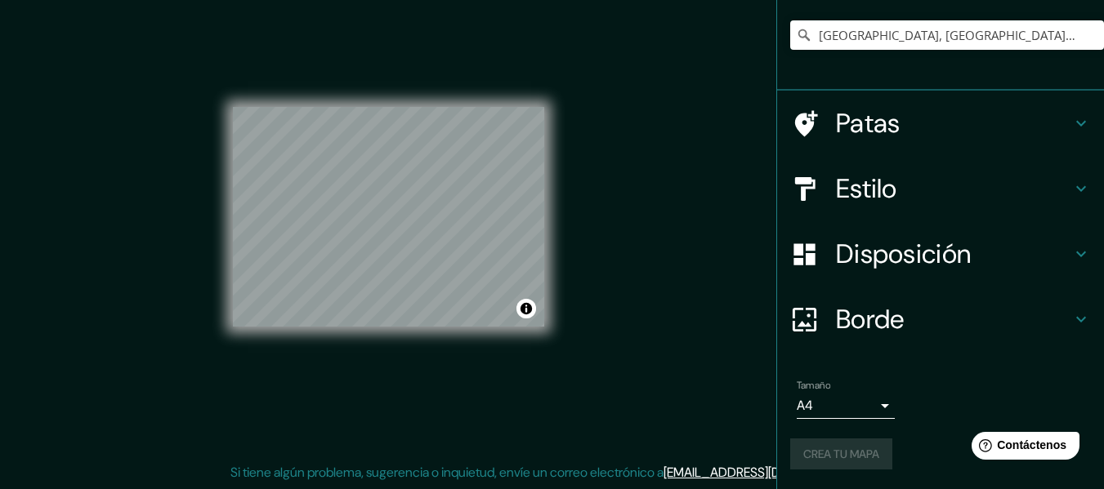
click at [836, 443] on div "Crea tu mapa" at bounding box center [940, 454] width 301 height 31
click at [864, 450] on font "Crea tu mapa" at bounding box center [841, 454] width 76 height 15
click at [417, 229] on div at bounding box center [416, 228] width 13 height 13
click at [419, 225] on div at bounding box center [423, 222] width 13 height 13
